Goal: Task Accomplishment & Management: Use online tool/utility

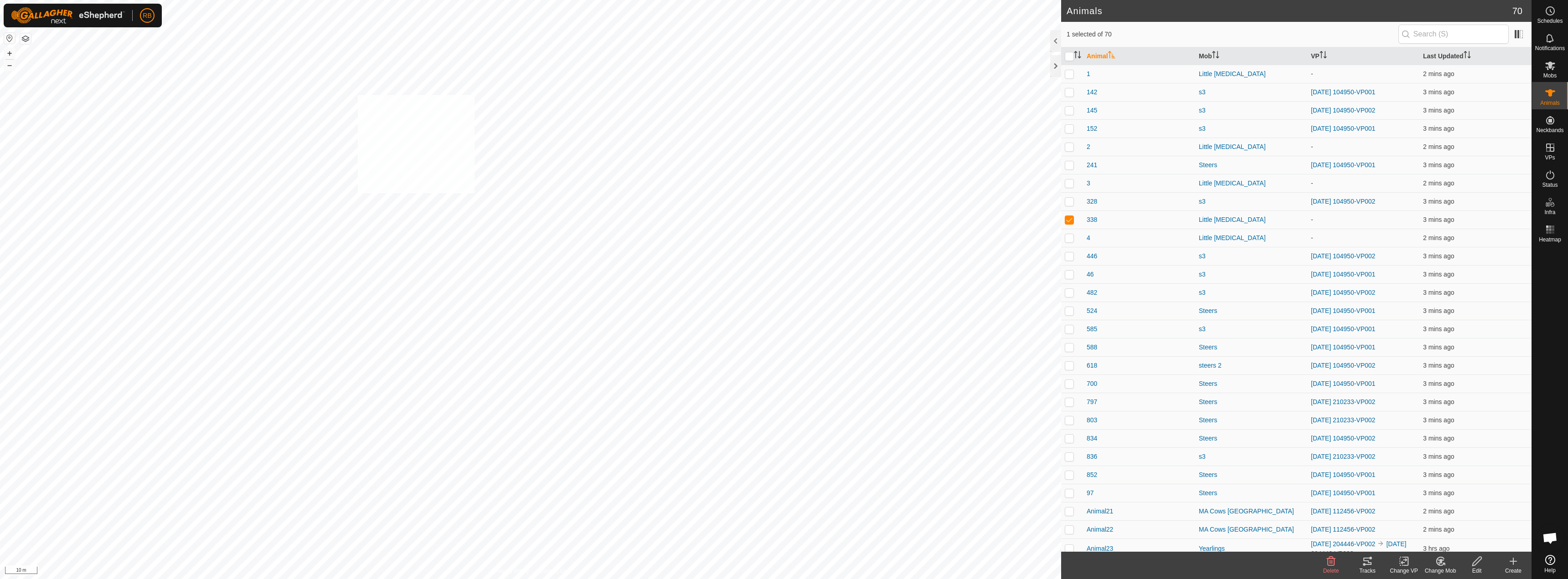
checkbox input "true"
click at [1550, 148] on icon at bounding box center [1550, 147] width 8 height 8
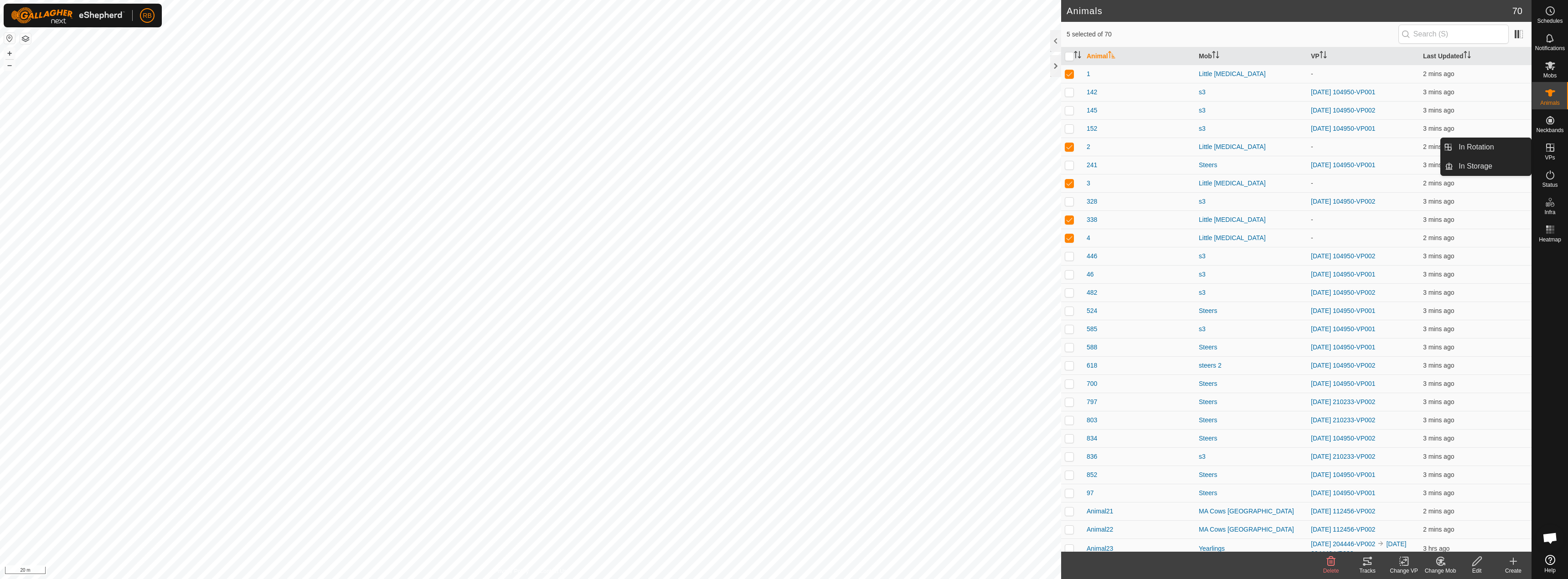
click at [1511, 146] on link "In Rotation" at bounding box center [1492, 147] width 78 height 18
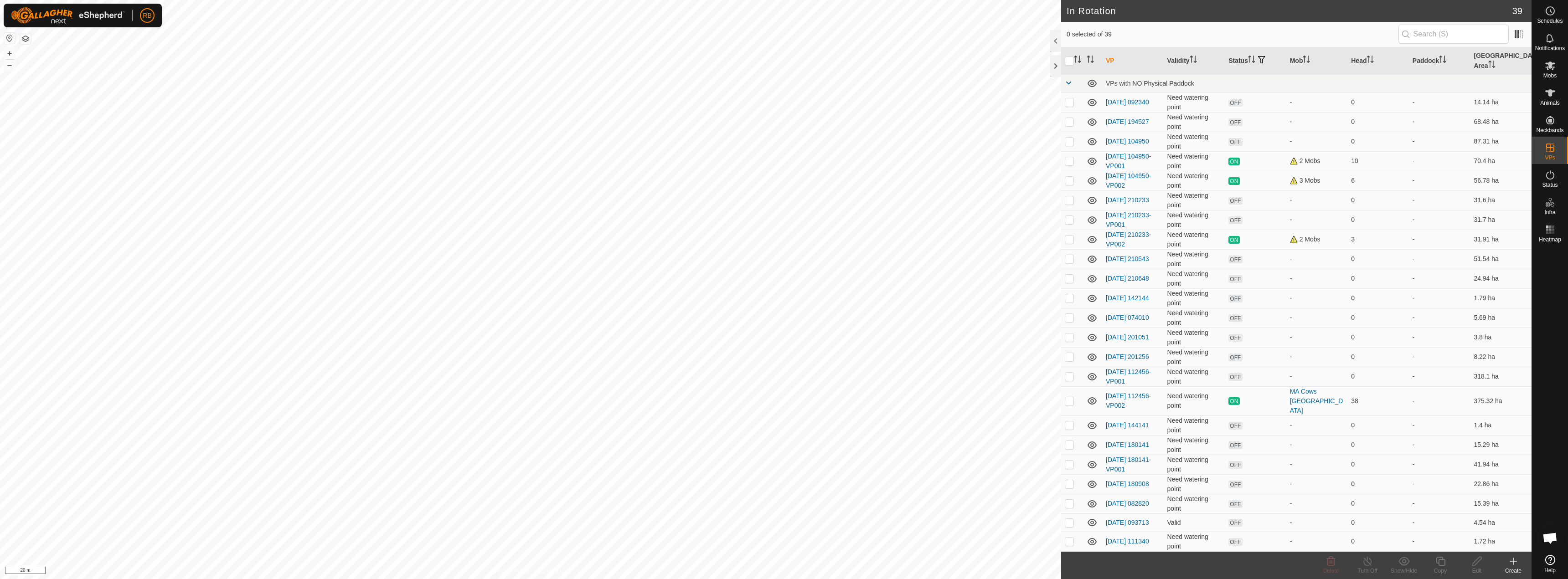
click at [1511, 566] on icon at bounding box center [1513, 561] width 11 height 11
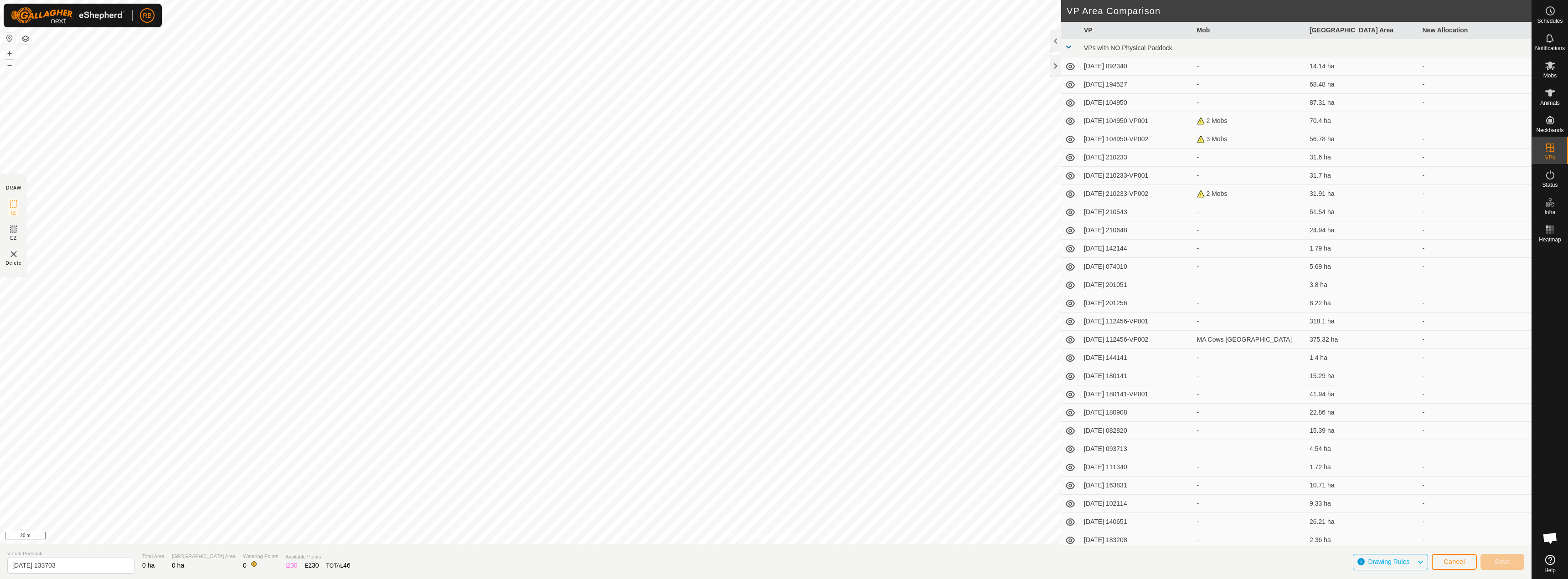
scroll to position [223, 0]
click at [1489, 149] on link "In Rotation" at bounding box center [1492, 147] width 78 height 18
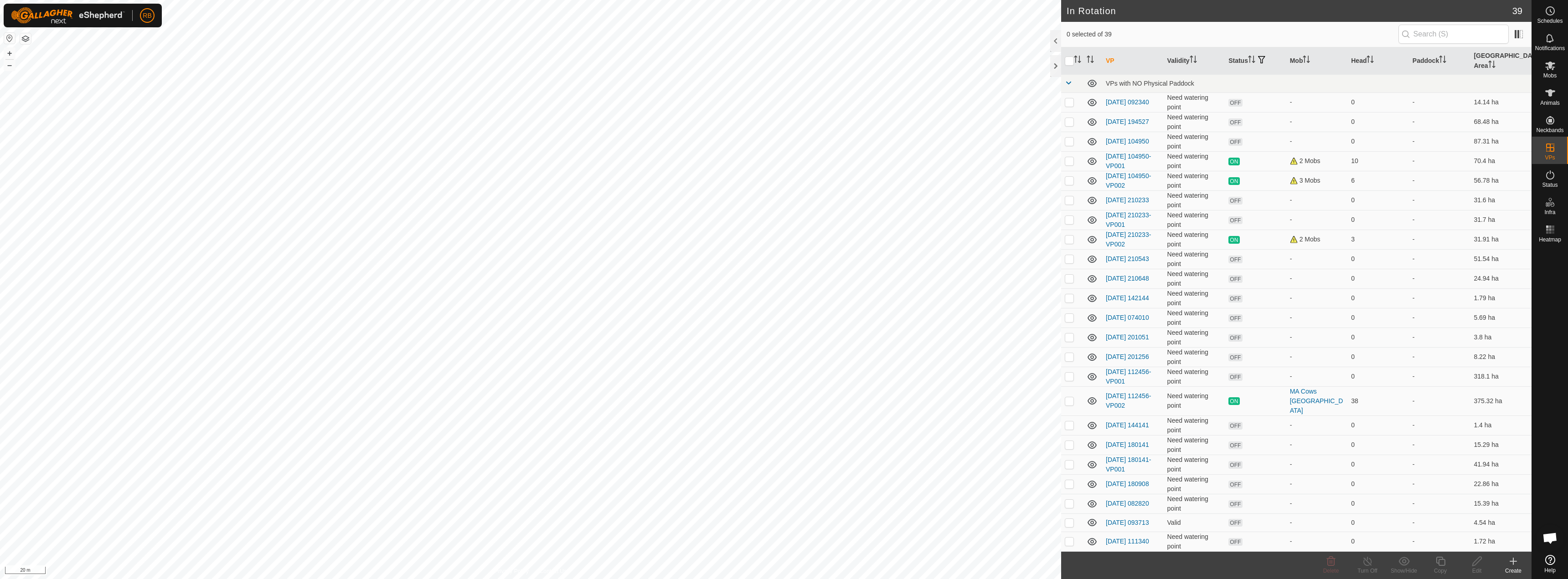
click at [1518, 569] on div "Create" at bounding box center [1513, 570] width 37 height 8
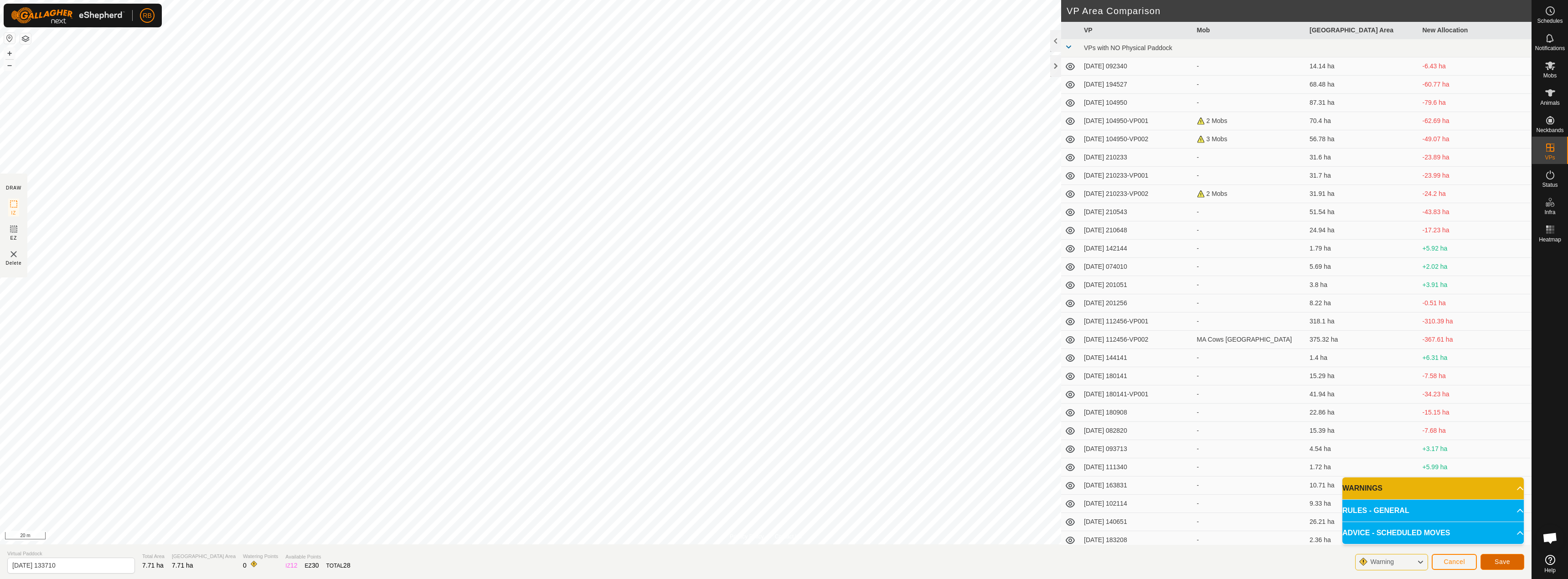
click at [1510, 567] on button "Save" at bounding box center [1502, 562] width 44 height 16
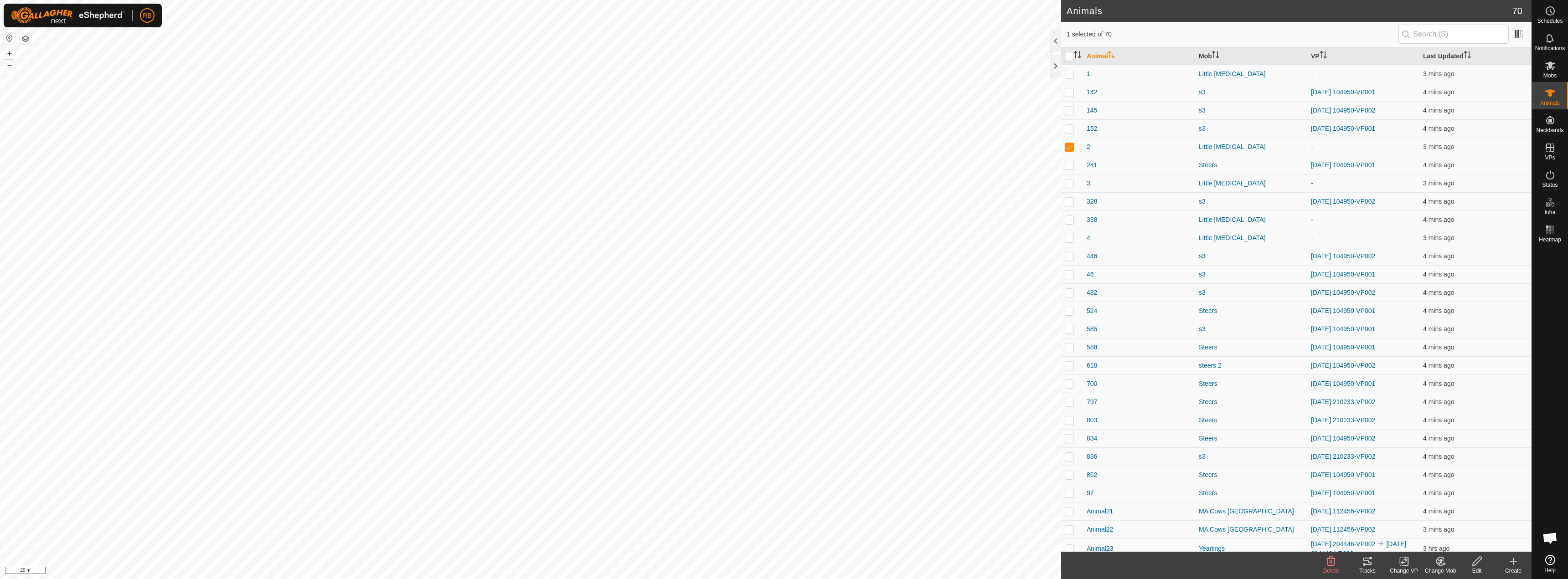
checkbox input "true"
click at [1404, 567] on div "Change VP" at bounding box center [1404, 570] width 37 height 8
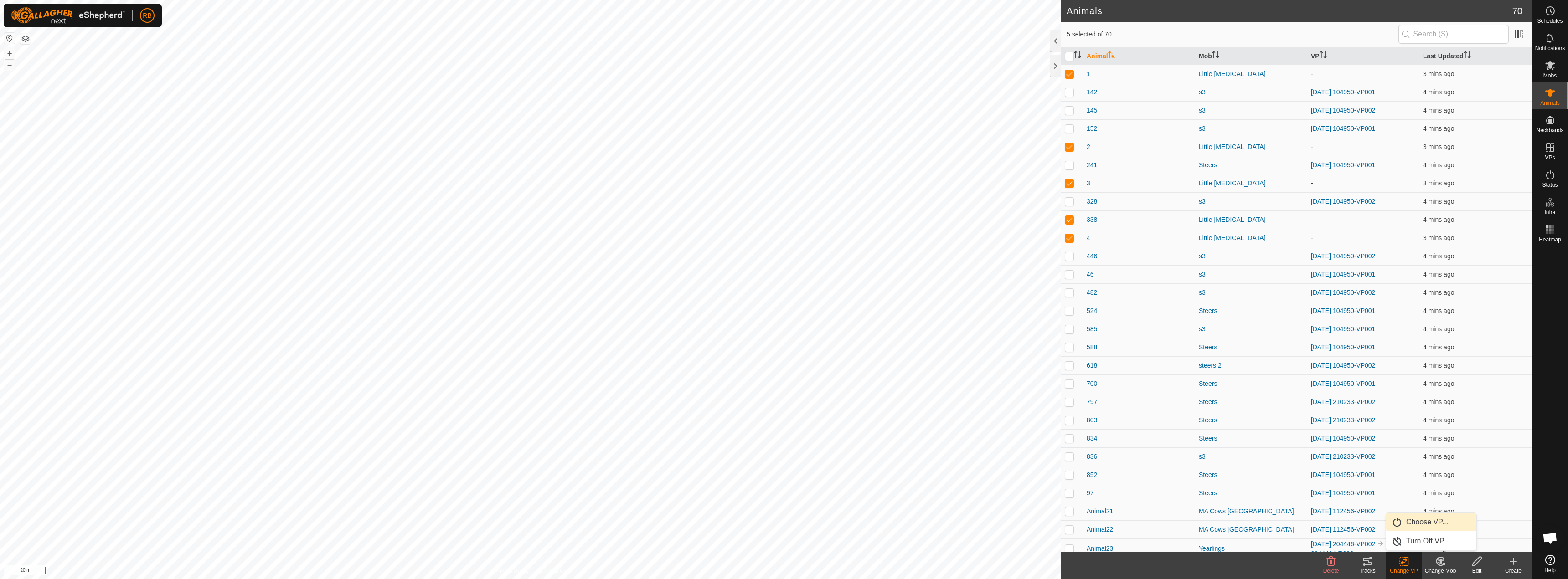
click at [1407, 519] on link "Choose VP..." at bounding box center [1431, 522] width 90 height 18
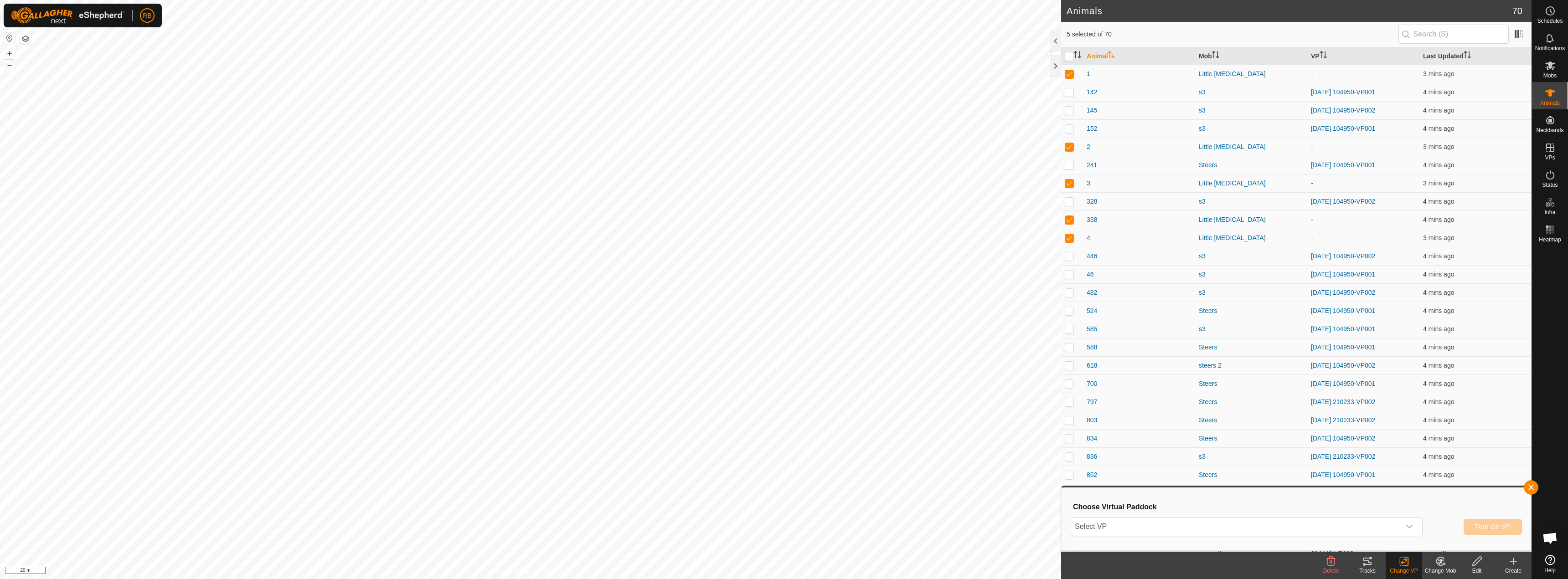
click at [1370, 496] on div "Choose Virtual Paddock Select VP Turn On VP" at bounding box center [1296, 518] width 458 height 52
click at [1326, 529] on span "Select VP" at bounding box center [1236, 527] width 329 height 18
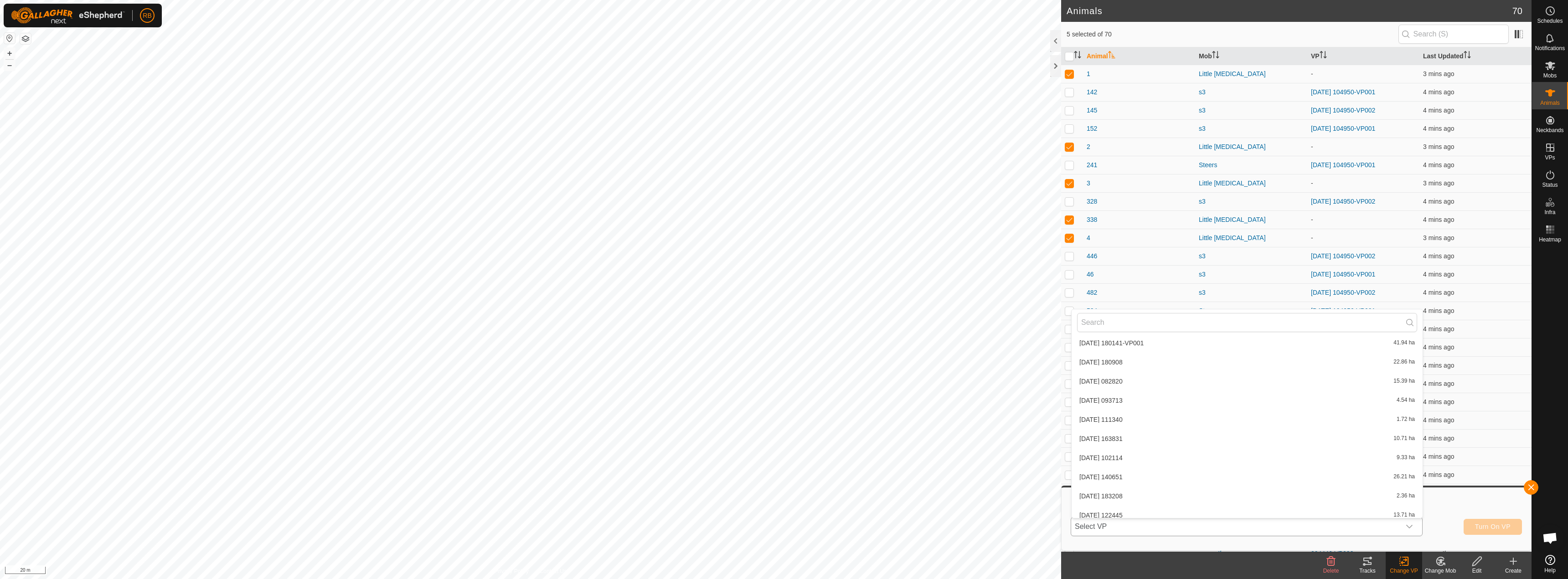
scroll to position [603, 0]
click at [1166, 508] on li "[DATE] 133710 7.71 ha" at bounding box center [1247, 508] width 351 height 18
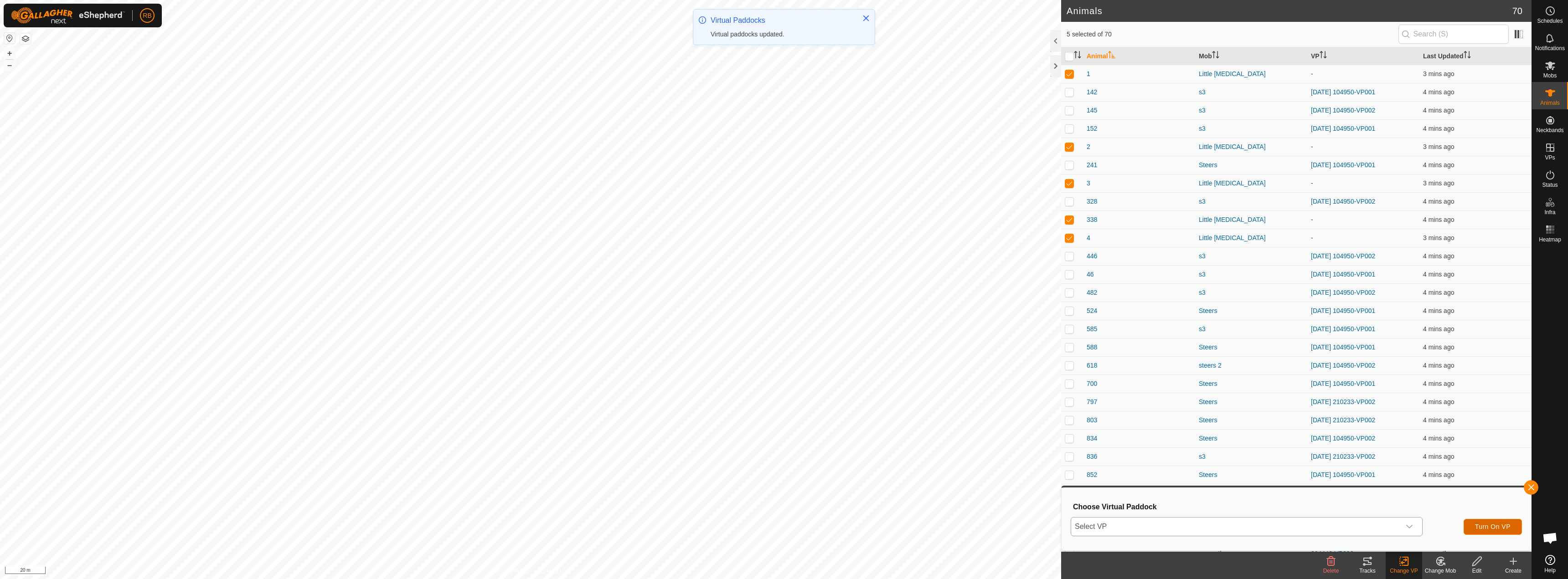
click at [1501, 531] on button "Turn On VP" at bounding box center [1493, 527] width 58 height 16
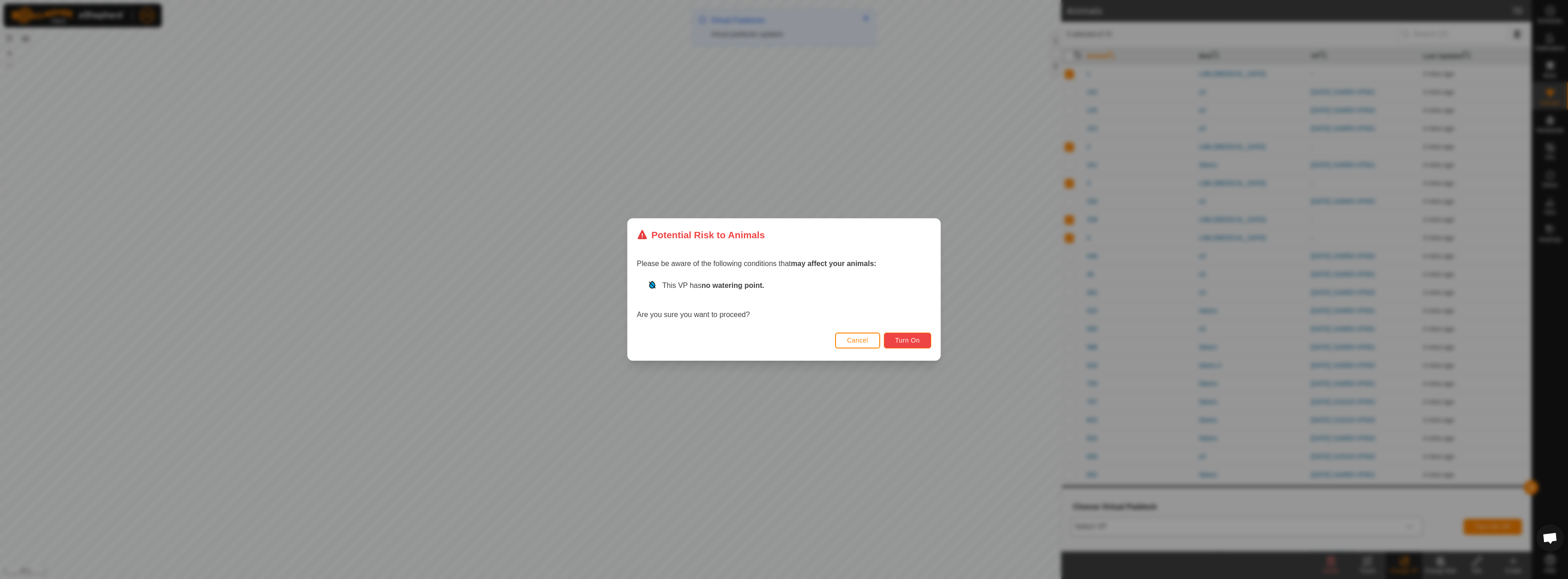
click at [898, 335] on button "Turn On" at bounding box center [908, 341] width 47 height 16
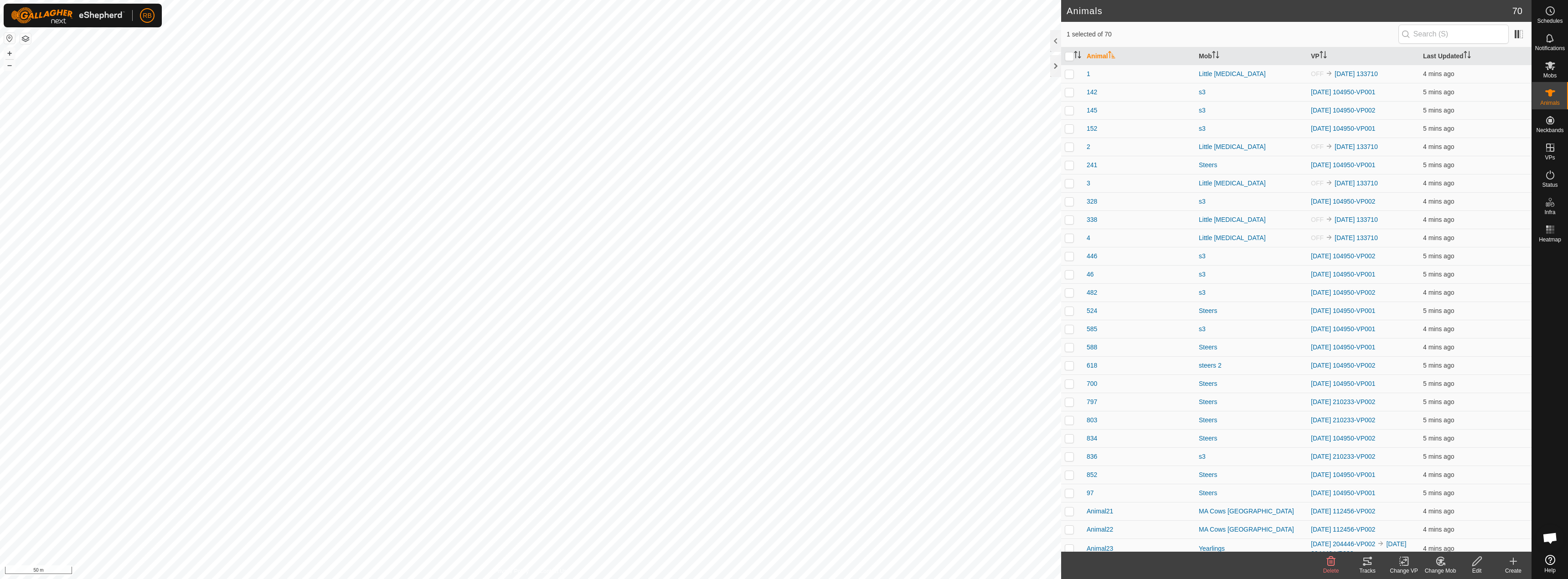
click at [1375, 570] on div "Tracks" at bounding box center [1368, 570] width 37 height 8
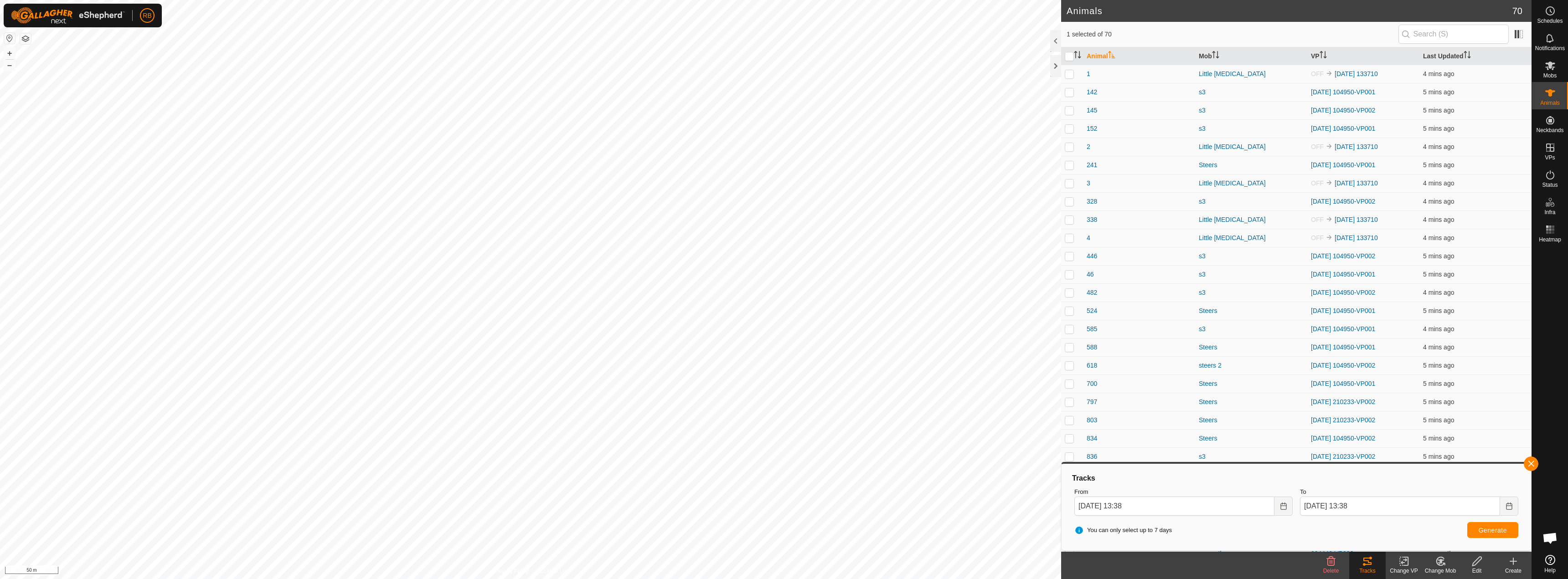
checkbox input "true"
checkbox input "false"
checkbox input "true"
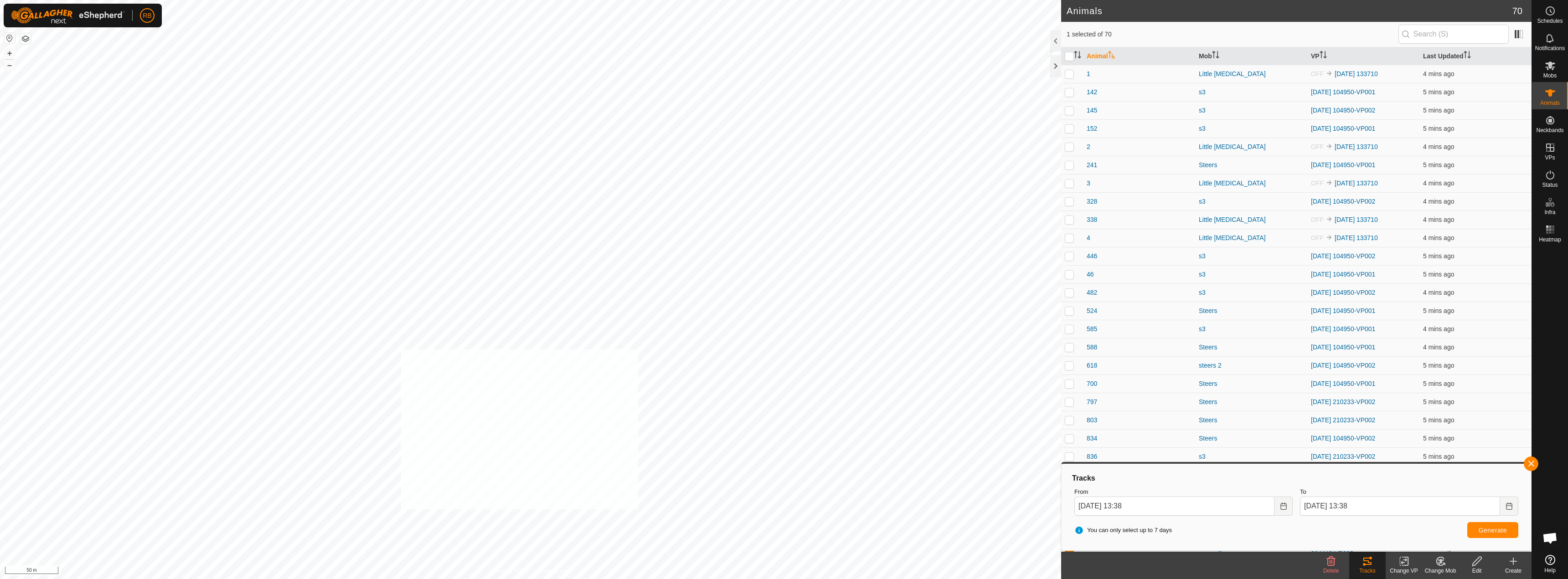
checkbox input "true"
click at [1531, 466] on button "button" at bounding box center [1531, 463] width 15 height 15
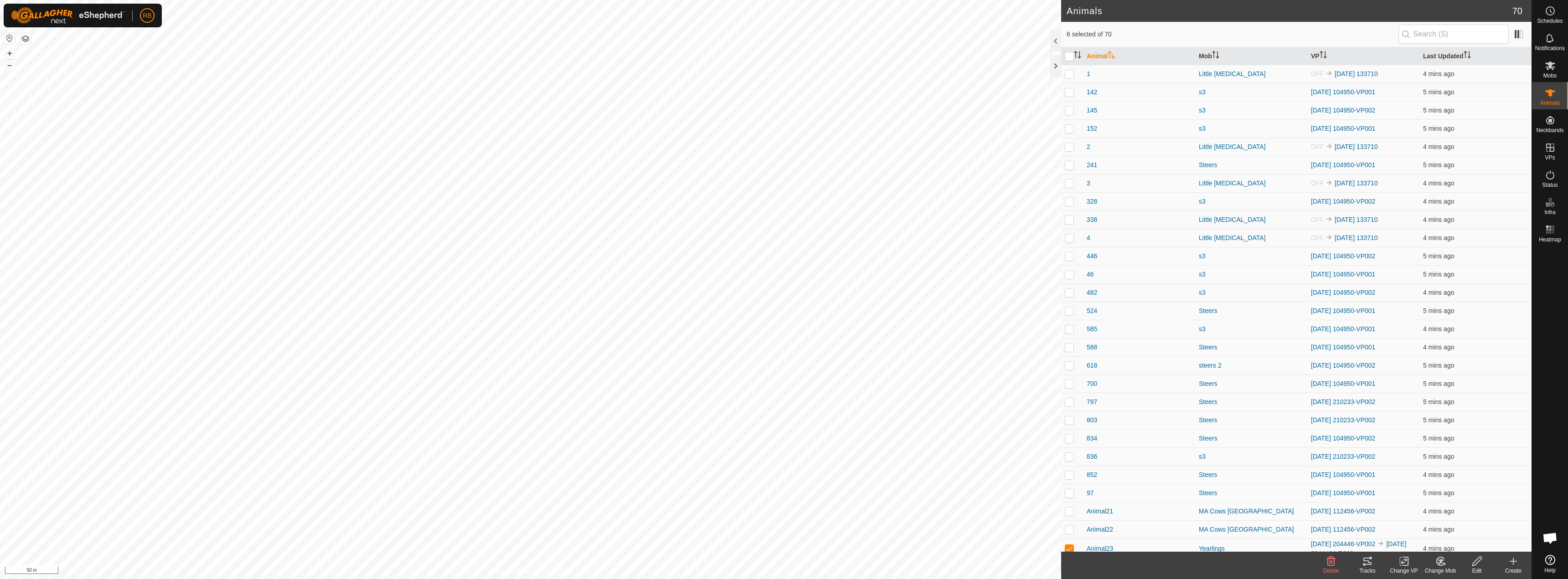
click at [1371, 569] on div "Tracks" at bounding box center [1368, 570] width 37 height 8
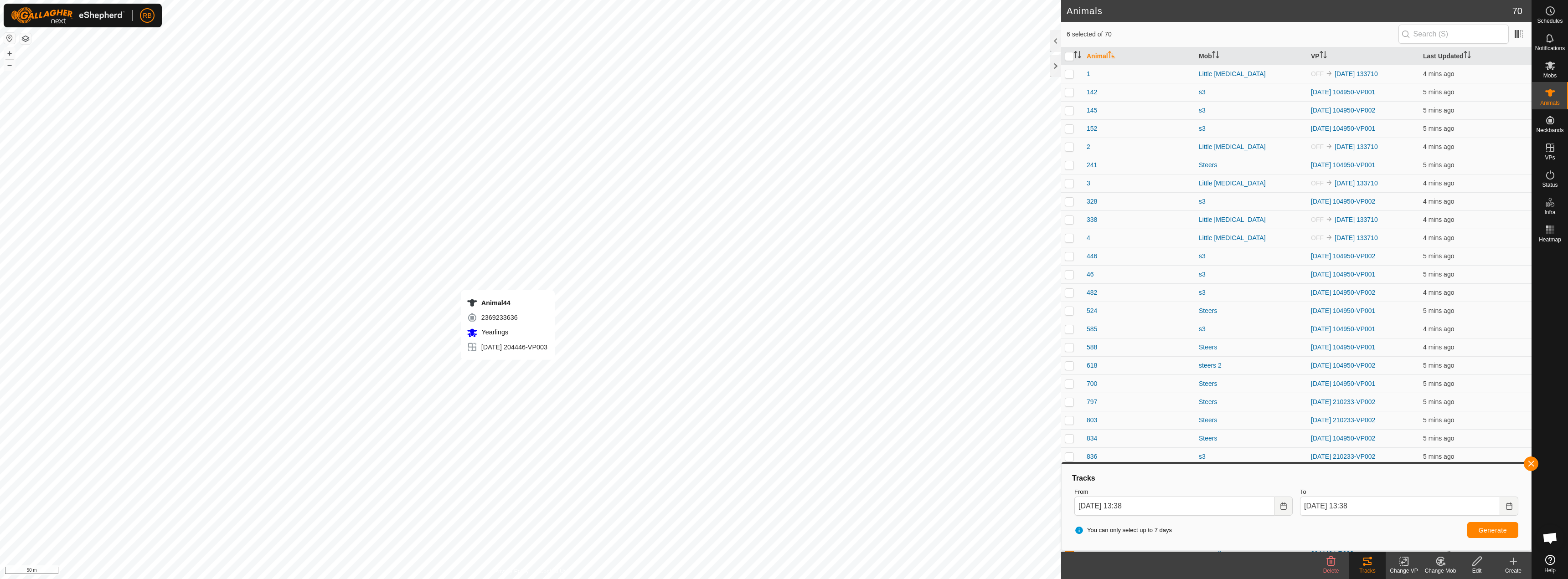
checkbox input "false"
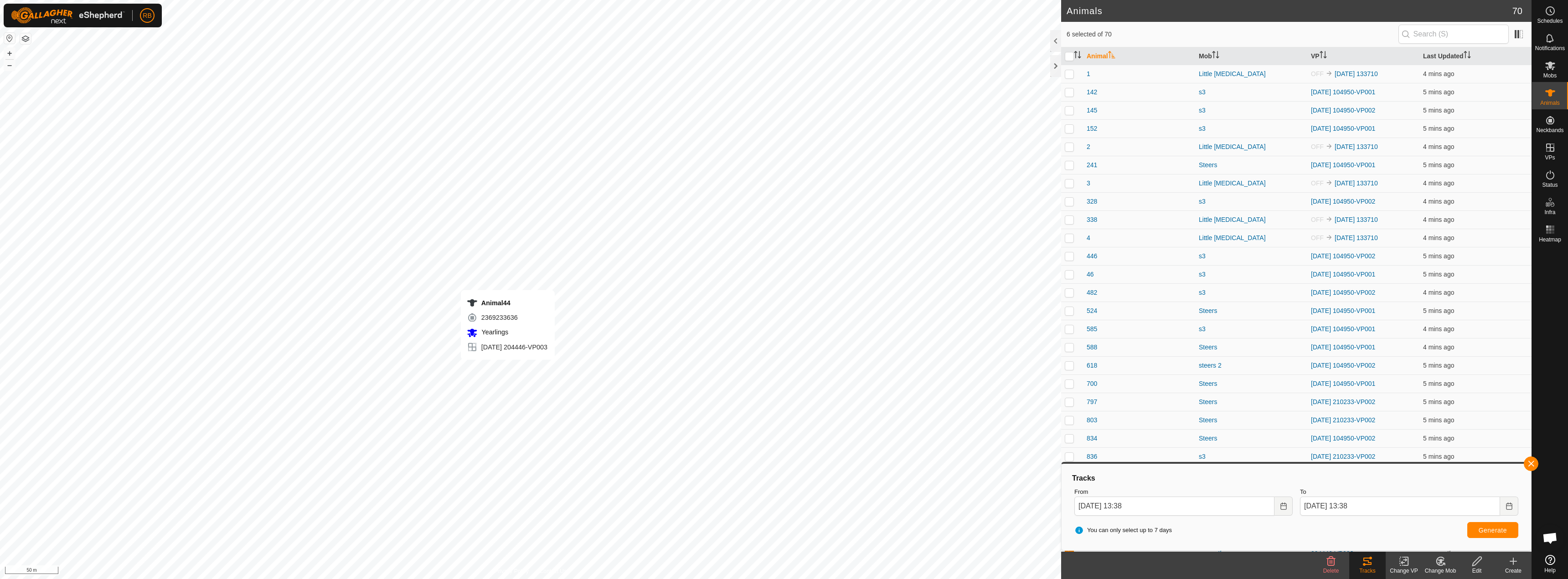
checkbox input "false"
checkbox input "true"
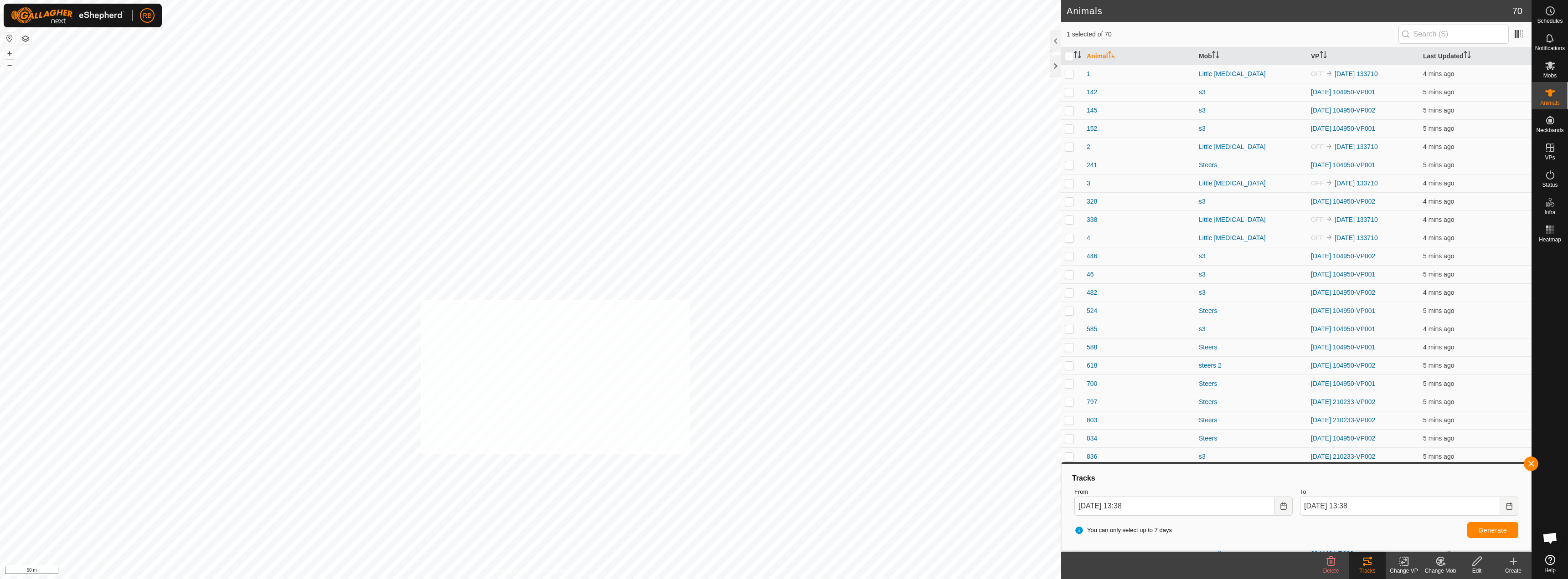
checkbox input "true"
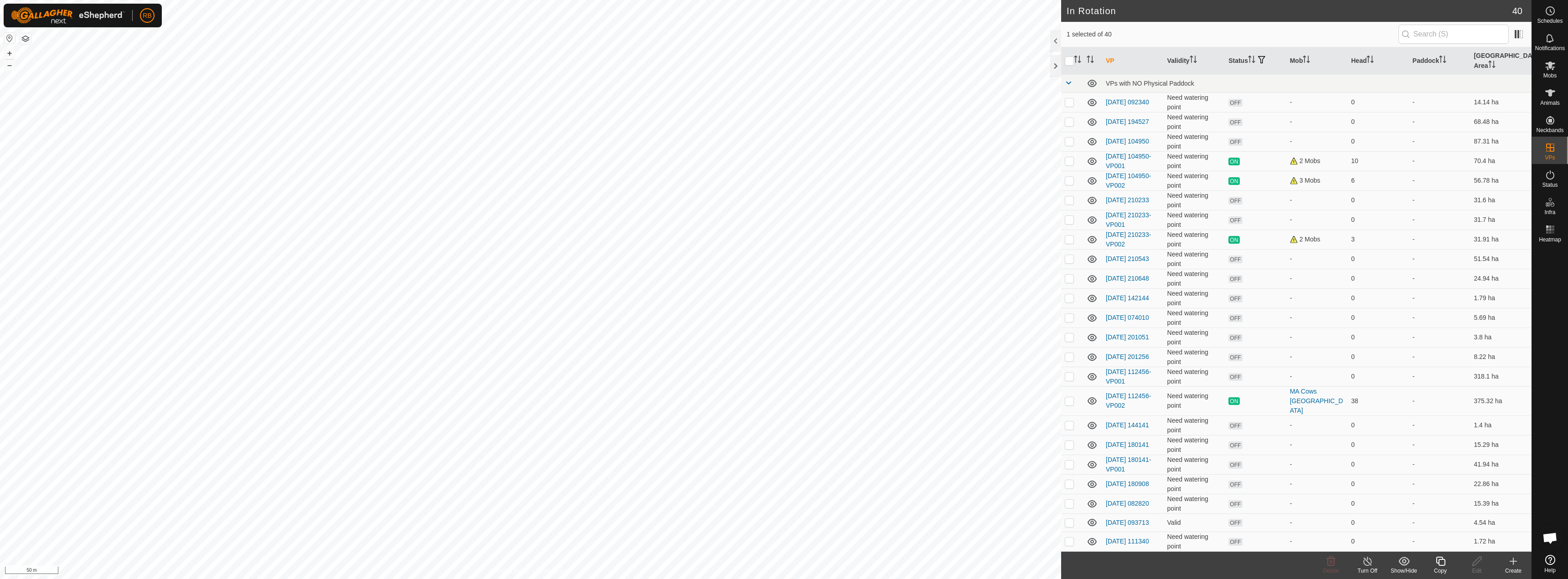
scroll to position [315, 0]
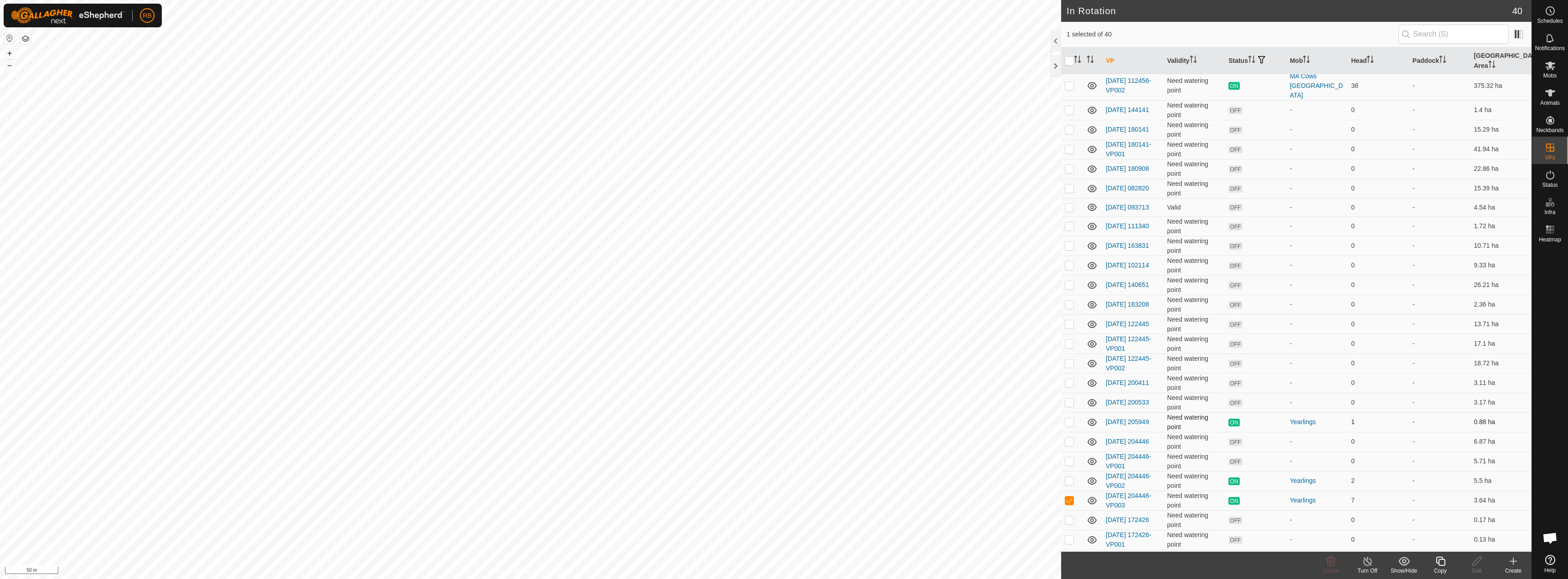
checkbox input "true"
checkbox input "false"
click at [1135, 473] on link "[DATE] 204446-VP002" at bounding box center [1129, 481] width 45 height 17
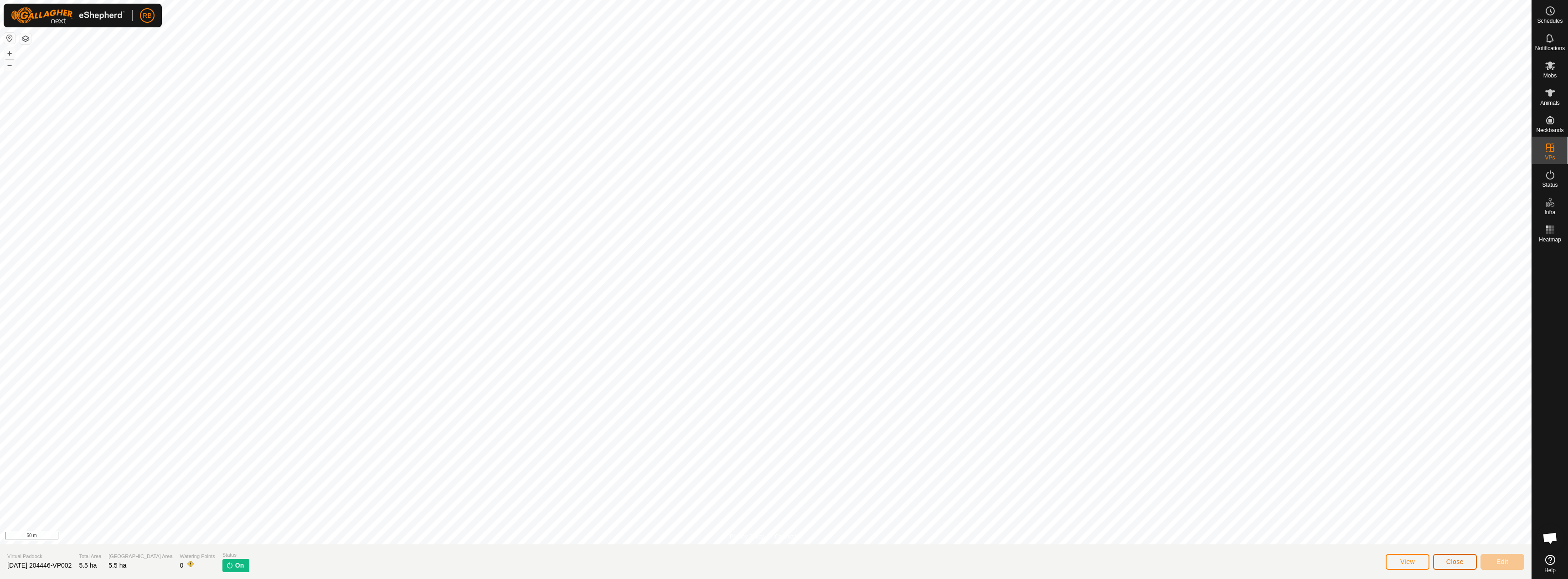
click at [1457, 563] on span "Close" at bounding box center [1455, 561] width 17 height 7
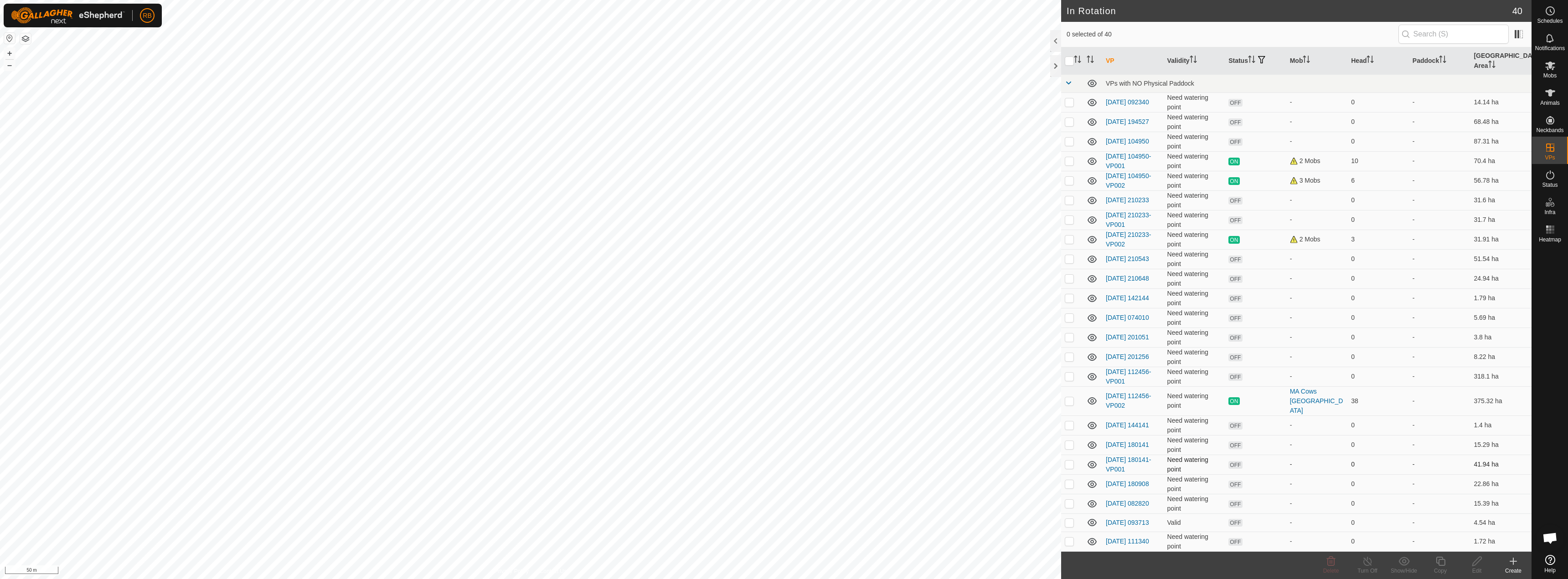
checkbox input "true"
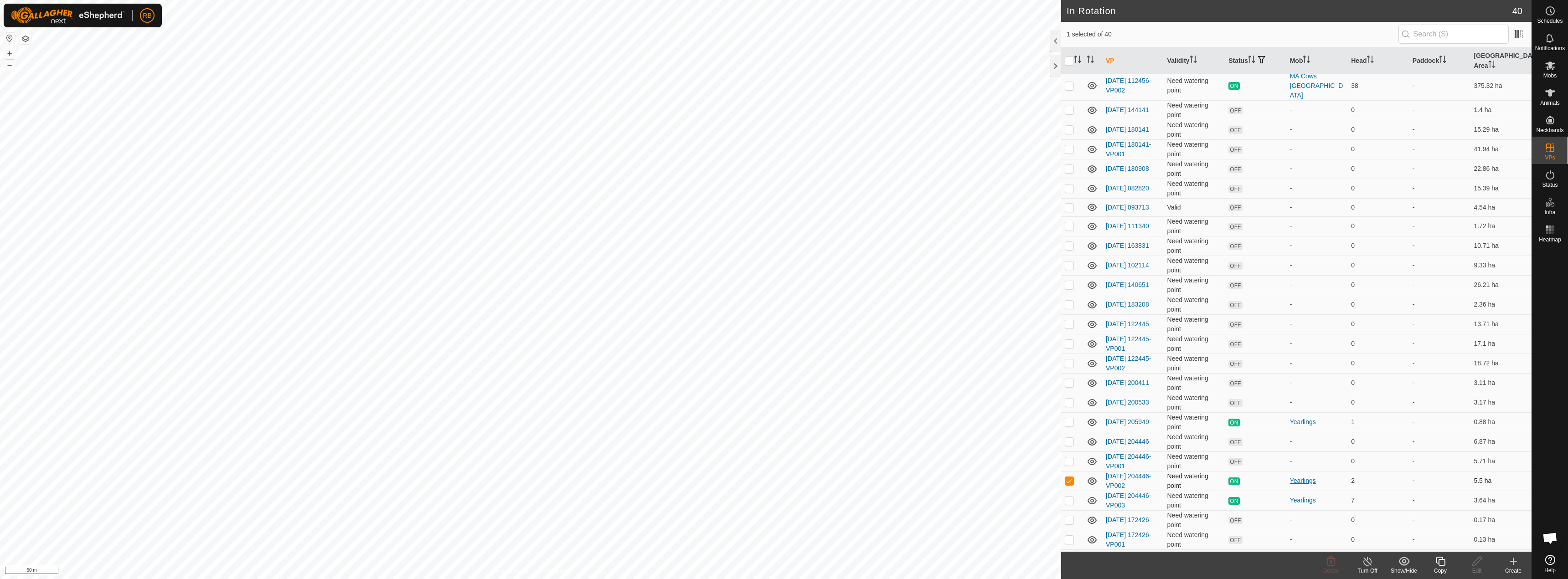
click at [1294, 476] on div "Yearlings" at bounding box center [1317, 481] width 54 height 10
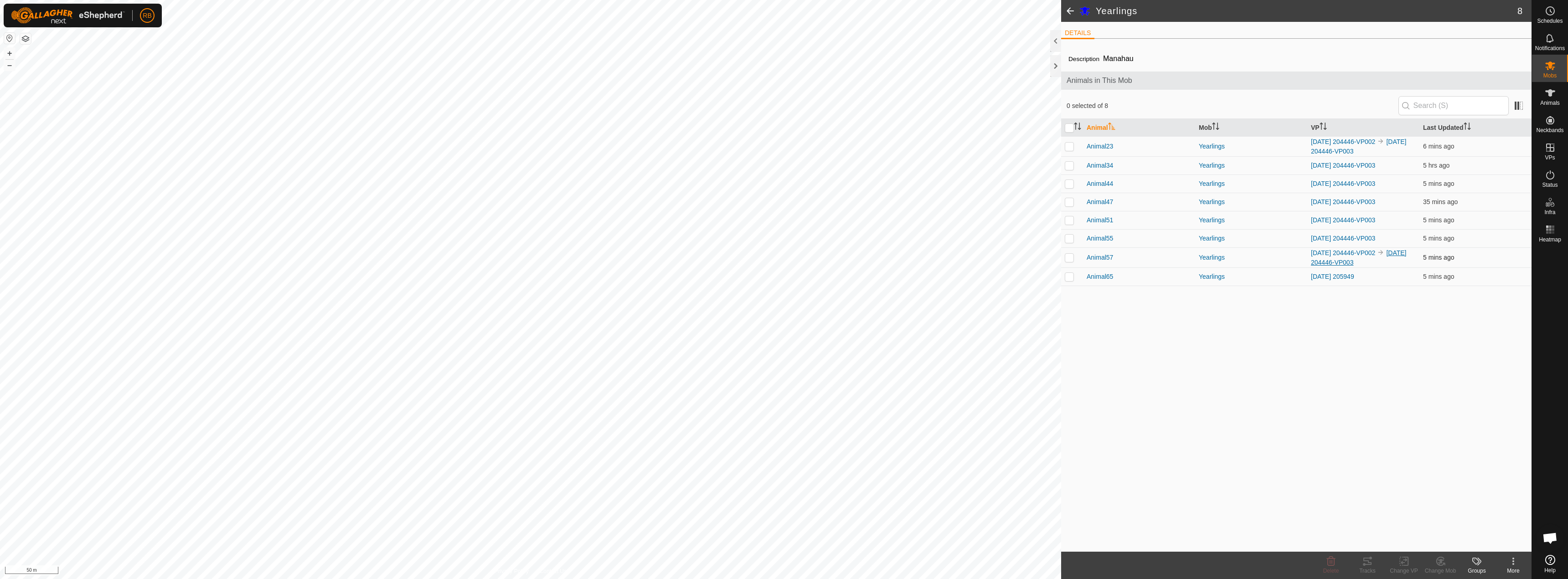
click at [1326, 263] on link "[DATE] 204446-VP003" at bounding box center [1359, 258] width 96 height 17
